Goal: Task Accomplishment & Management: Complete application form

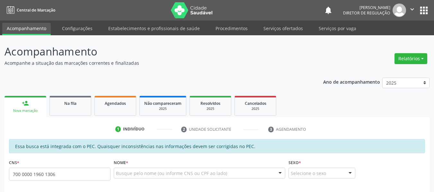
type input "700 0000 1960 1306"
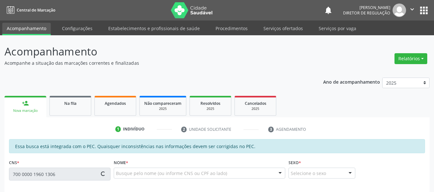
type input "120.772.784-98"
type input "[DATE]"
type input "[PERSON_NAME]"
type input "[PHONE_NUMBER]"
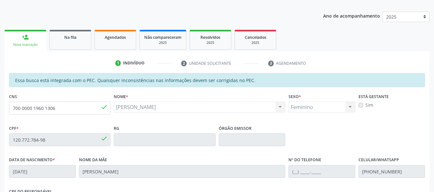
scroll to position [64, 0]
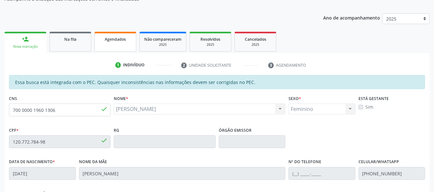
click at [117, 41] on span "Agendados" at bounding box center [115, 39] width 21 height 5
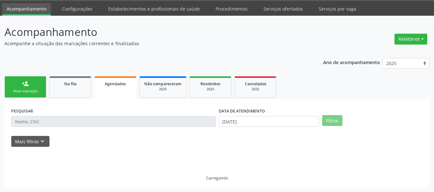
scroll to position [20, 0]
click at [30, 81] on link "person_add Nova marcação" at bounding box center [25, 87] width 42 height 22
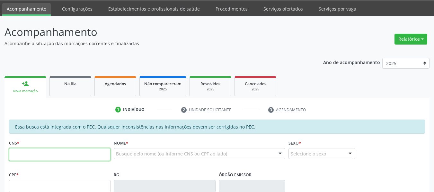
click at [34, 149] on input "text" at bounding box center [59, 154] width 101 height 13
type input "700 0058 3479 3708"
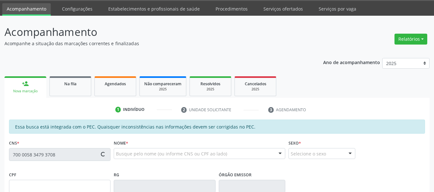
type input "946.106.814-04"
type input "[DATE]"
type input "[PERSON_NAME] das [PERSON_NAME]"
type input "[PHONE_NUMBER]"
type input "S/N"
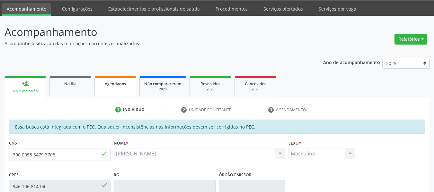
click at [107, 86] on span "Agendados" at bounding box center [115, 83] width 21 height 5
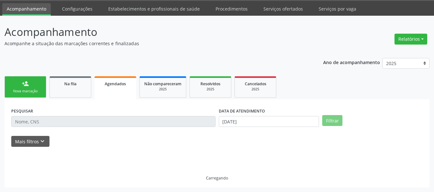
click at [19, 80] on link "person_add Nova marcação" at bounding box center [25, 87] width 42 height 22
click at [16, 81] on link "person_add Nova marcação" at bounding box center [25, 87] width 42 height 22
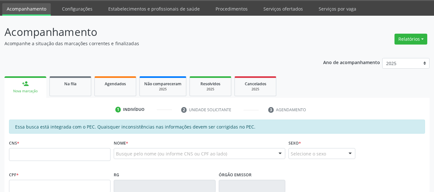
click at [16, 81] on link "person_add Nova marcação" at bounding box center [25, 87] width 42 height 22
click at [35, 162] on fieldset "CNS *" at bounding box center [59, 151] width 101 height 27
click at [35, 159] on input "text" at bounding box center [59, 154] width 101 height 13
type input "703 4049 9270 1200"
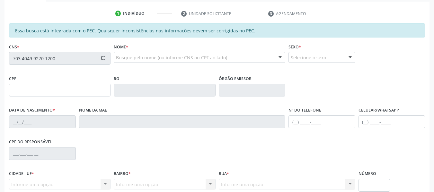
scroll to position [148, 0]
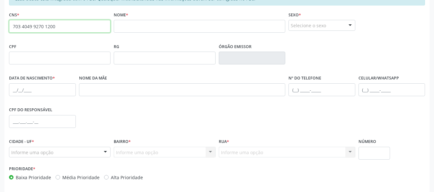
drag, startPoint x: 73, startPoint y: 30, endPoint x: 0, endPoint y: 1, distance: 78.2
click at [0, 1] on div "Acompanhamento Acompanhe a situação das marcações correntes e finalizadas Relat…" at bounding box center [217, 52] width 434 height 331
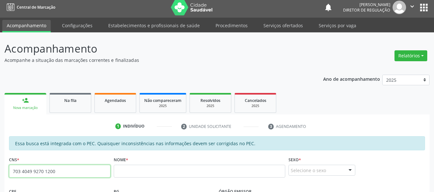
scroll to position [0, 0]
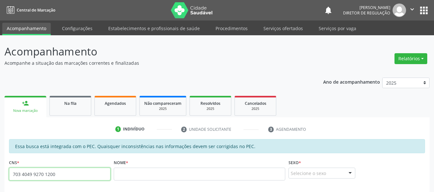
click at [417, 14] on button "" at bounding box center [412, 10] width 12 height 13
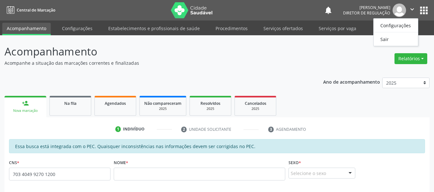
drag, startPoint x: 426, startPoint y: 22, endPoint x: 426, endPoint y: 14, distance: 7.7
click at [426, 22] on ul "Acompanhamento Configurações Estabelecimentos e profissionais de saúde Procedim…" at bounding box center [217, 28] width 434 height 15
click at [426, 14] on button "apps" at bounding box center [423, 10] width 11 height 11
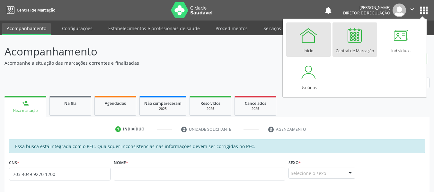
click at [305, 40] on div at bounding box center [308, 35] width 19 height 19
